Goal: Transaction & Acquisition: Purchase product/service

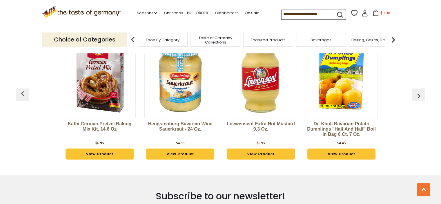
click at [193, 154] on link "View Product" at bounding box center [180, 154] width 68 height 11
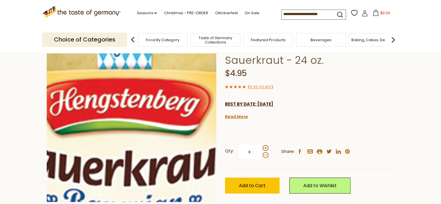
scroll to position [87, 0]
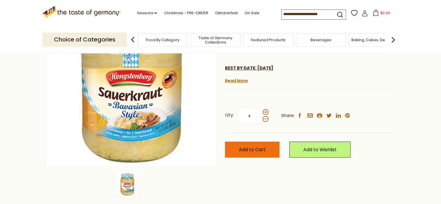
click at [255, 153] on span "Add to Cart" at bounding box center [252, 149] width 27 height 7
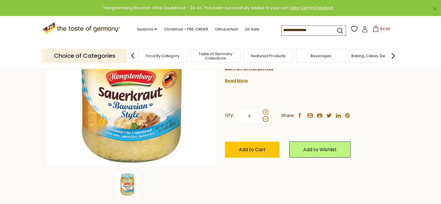
click at [265, 111] on span at bounding box center [266, 112] width 6 height 6
click at [262, 111] on input "*" at bounding box center [250, 116] width 24 height 16
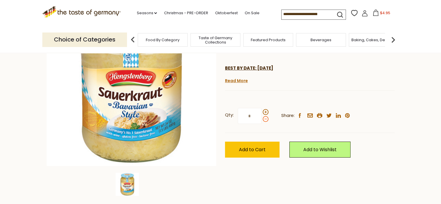
click at [265, 119] on span at bounding box center [266, 119] width 6 height 6
click at [262, 119] on input "*" at bounding box center [250, 116] width 24 height 16
type input "*"
click at [254, 147] on span "Add to Cart" at bounding box center [252, 149] width 27 height 7
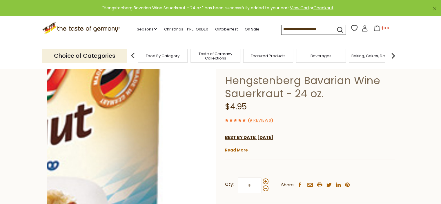
scroll to position [0, 0]
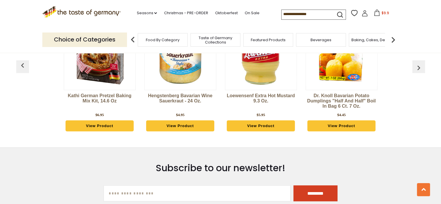
scroll to position [1595, 0]
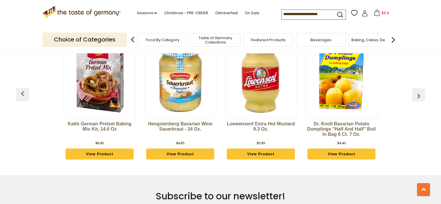
click at [421, 96] on img "button" at bounding box center [418, 95] width 9 height 9
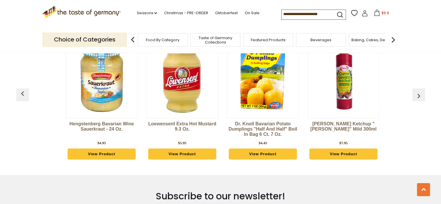
scroll to position [0, 81]
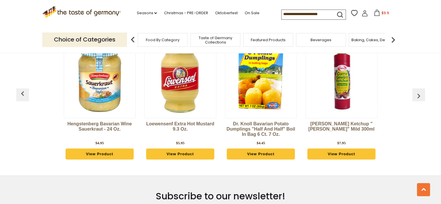
click at [421, 96] on img "button" at bounding box center [418, 95] width 9 height 9
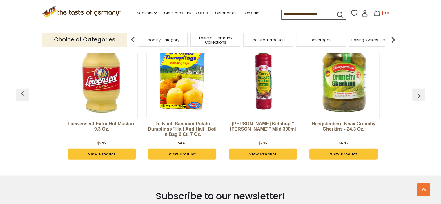
scroll to position [0, 161]
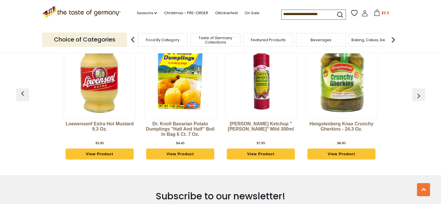
click at [421, 96] on img "button" at bounding box center [418, 95] width 9 height 9
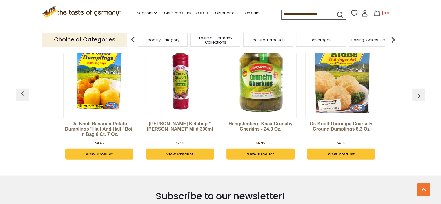
click at [421, 96] on img "button" at bounding box center [418, 95] width 9 height 9
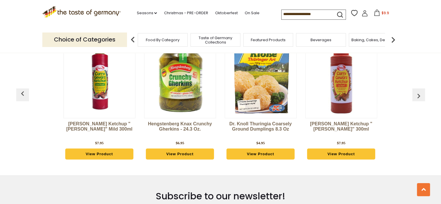
click at [421, 96] on img "button" at bounding box center [418, 95] width 9 height 9
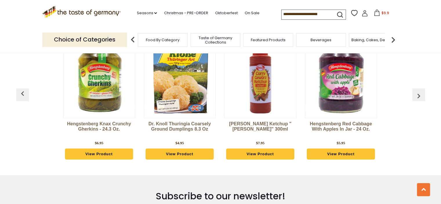
click at [421, 96] on img "button" at bounding box center [418, 95] width 9 height 9
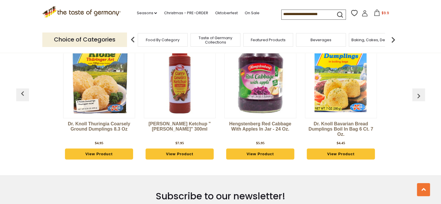
click at [421, 96] on img "button" at bounding box center [418, 95] width 9 height 9
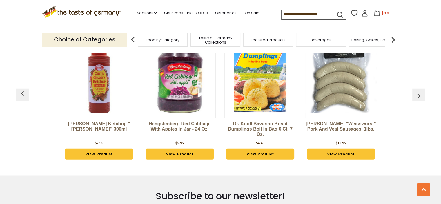
click at [421, 96] on img "button" at bounding box center [418, 95] width 9 height 9
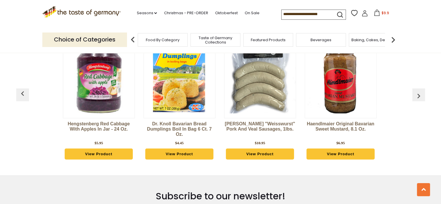
click at [421, 96] on img "button" at bounding box center [418, 95] width 9 height 9
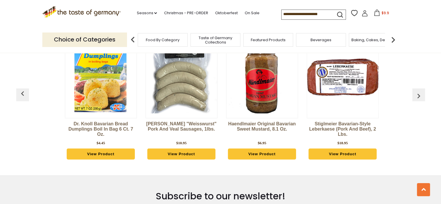
scroll to position [0, 727]
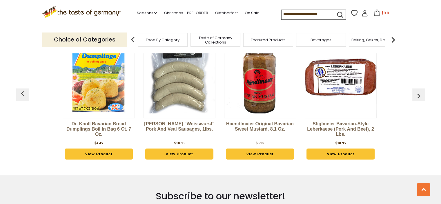
click at [421, 96] on img "button" at bounding box center [418, 95] width 9 height 9
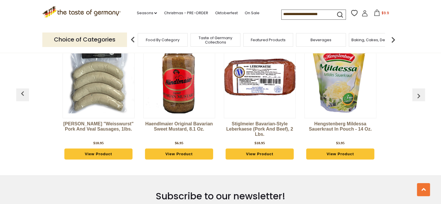
click at [421, 96] on img "button" at bounding box center [418, 95] width 9 height 9
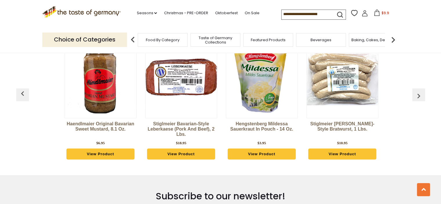
scroll to position [0, 888]
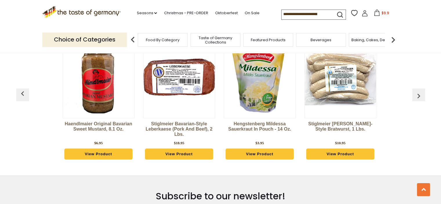
click at [421, 96] on img "button" at bounding box center [418, 95] width 9 height 9
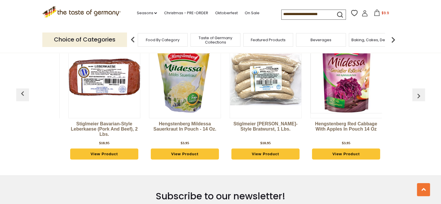
scroll to position [0, 968]
